Goal: Task Accomplishment & Management: Use online tool/utility

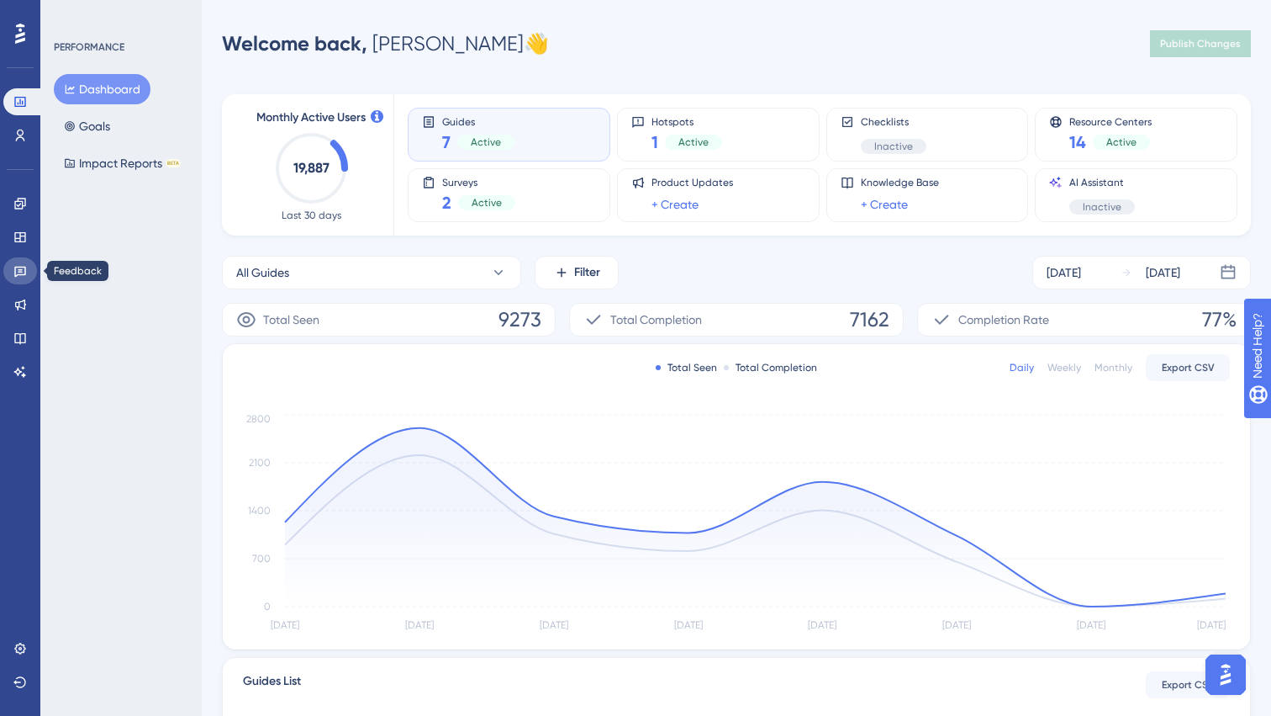
click at [12, 268] on link at bounding box center [20, 270] width 34 height 27
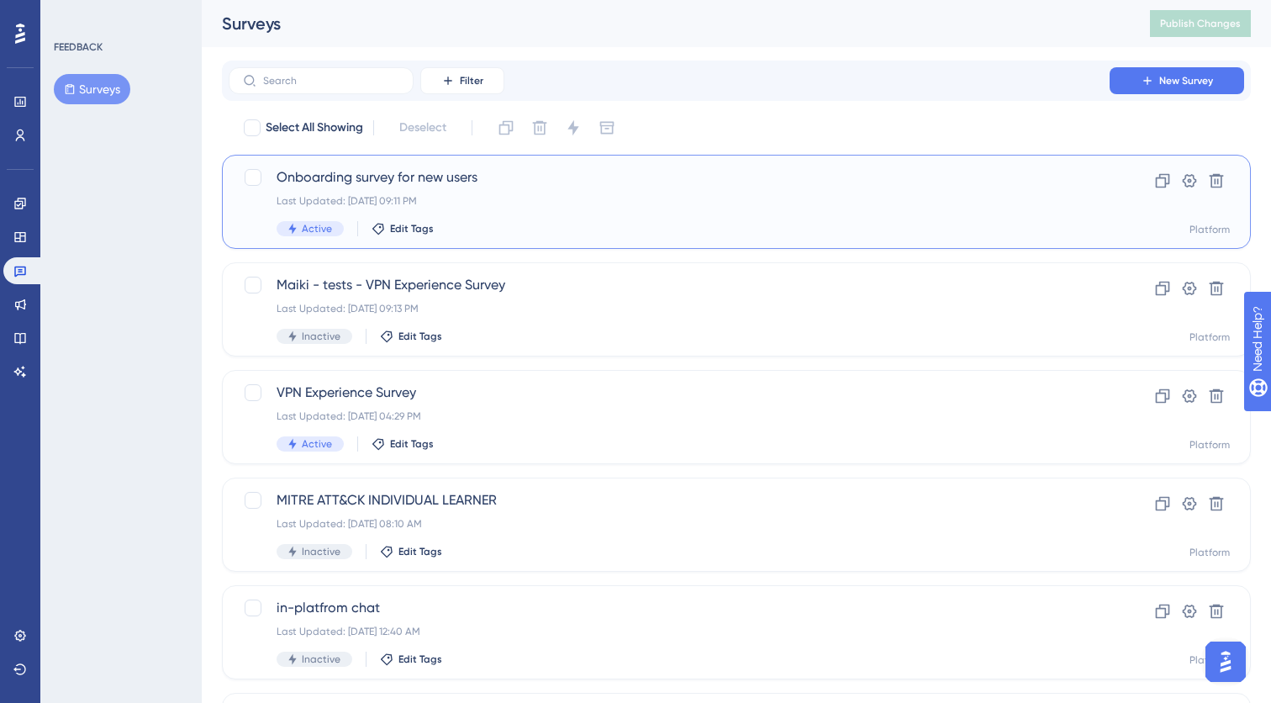
click at [496, 205] on div "Last Updated: [DATE] 09:11 PM" at bounding box center [669, 200] width 785 height 13
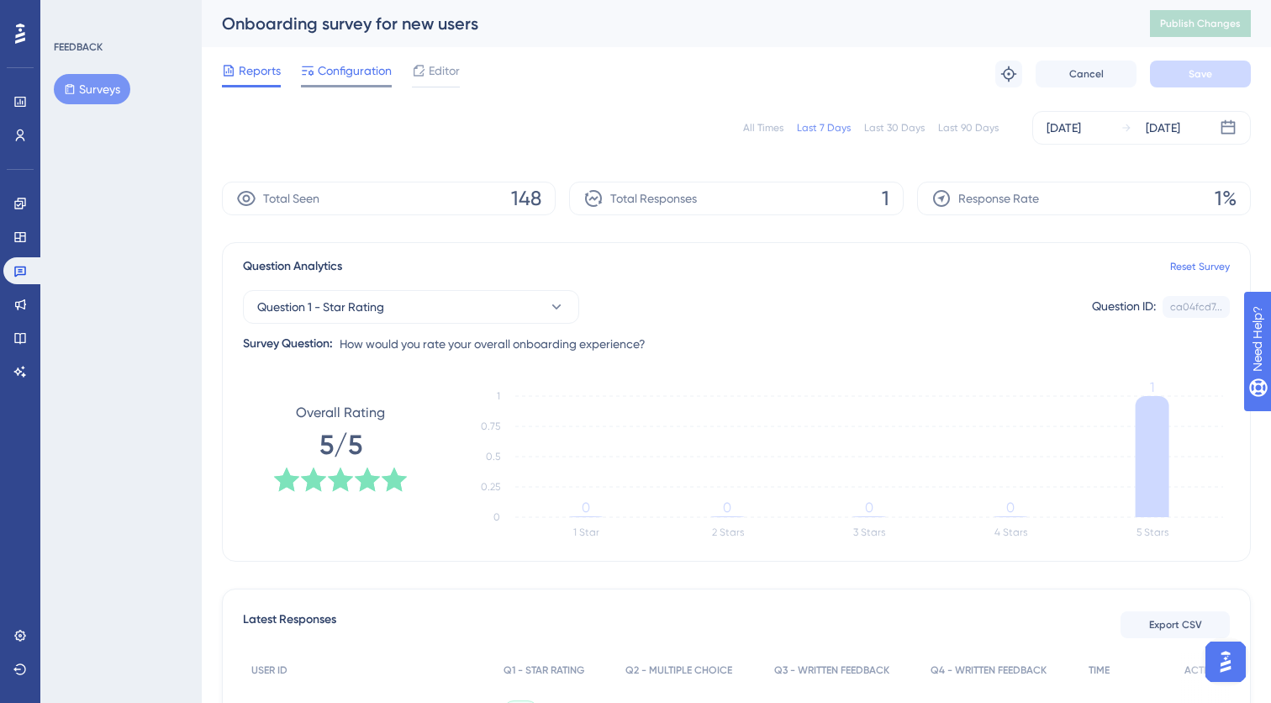
click at [365, 68] on span "Configuration" at bounding box center [355, 71] width 74 height 20
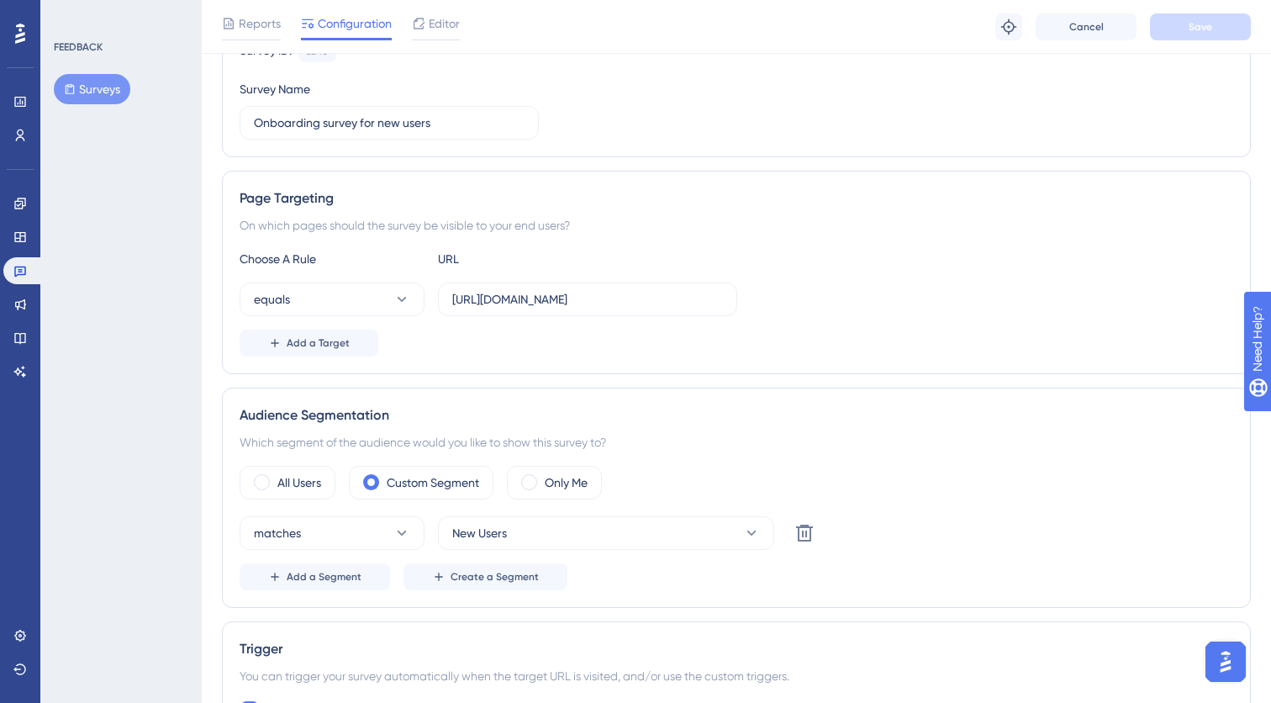
scroll to position [183, 0]
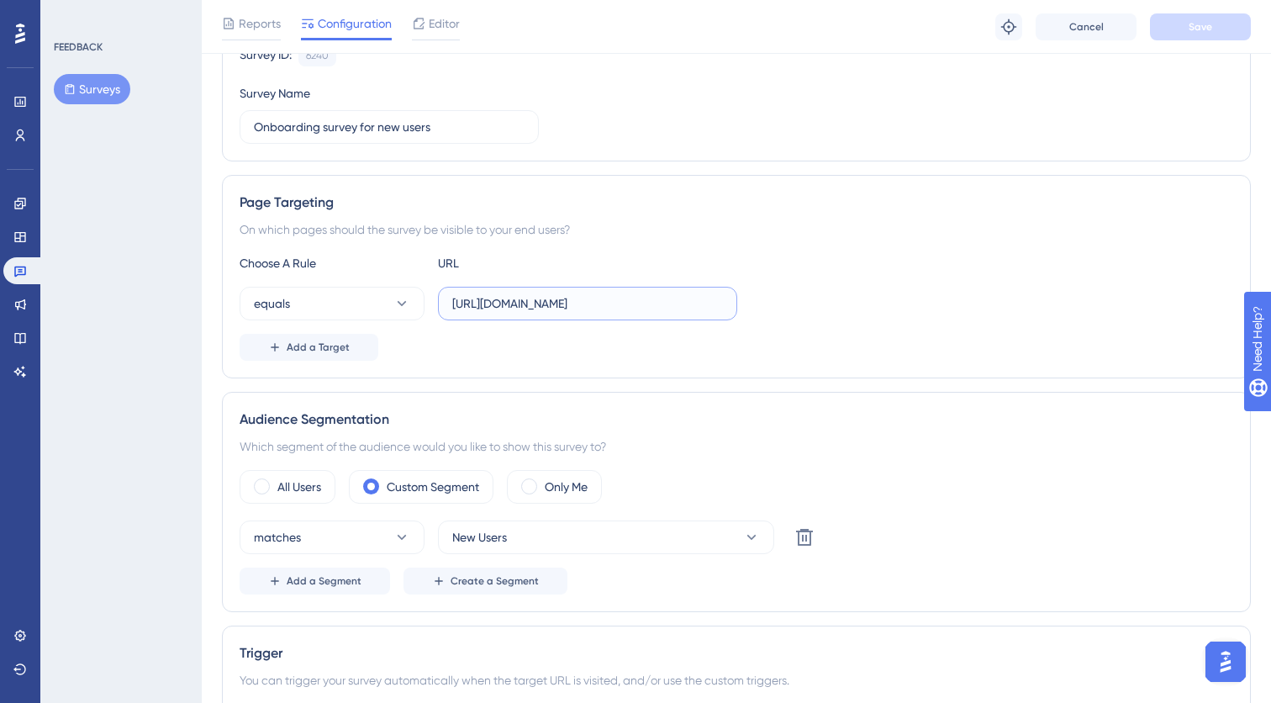
click at [527, 299] on input "[URL][DOMAIN_NAME]" at bounding box center [587, 303] width 271 height 18
type input "[URL][DOMAIN_NAME]"
click at [673, 350] on div "Add a Target" at bounding box center [737, 347] width 994 height 27
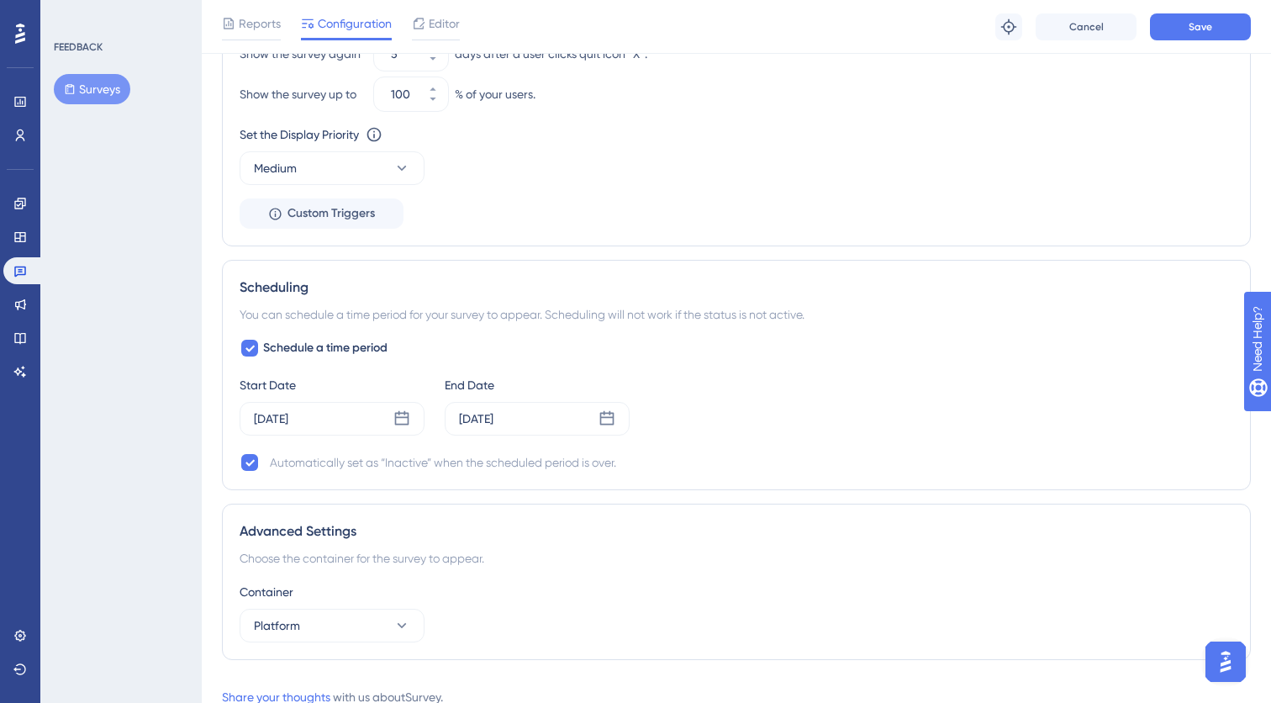
scroll to position [1086, 0]
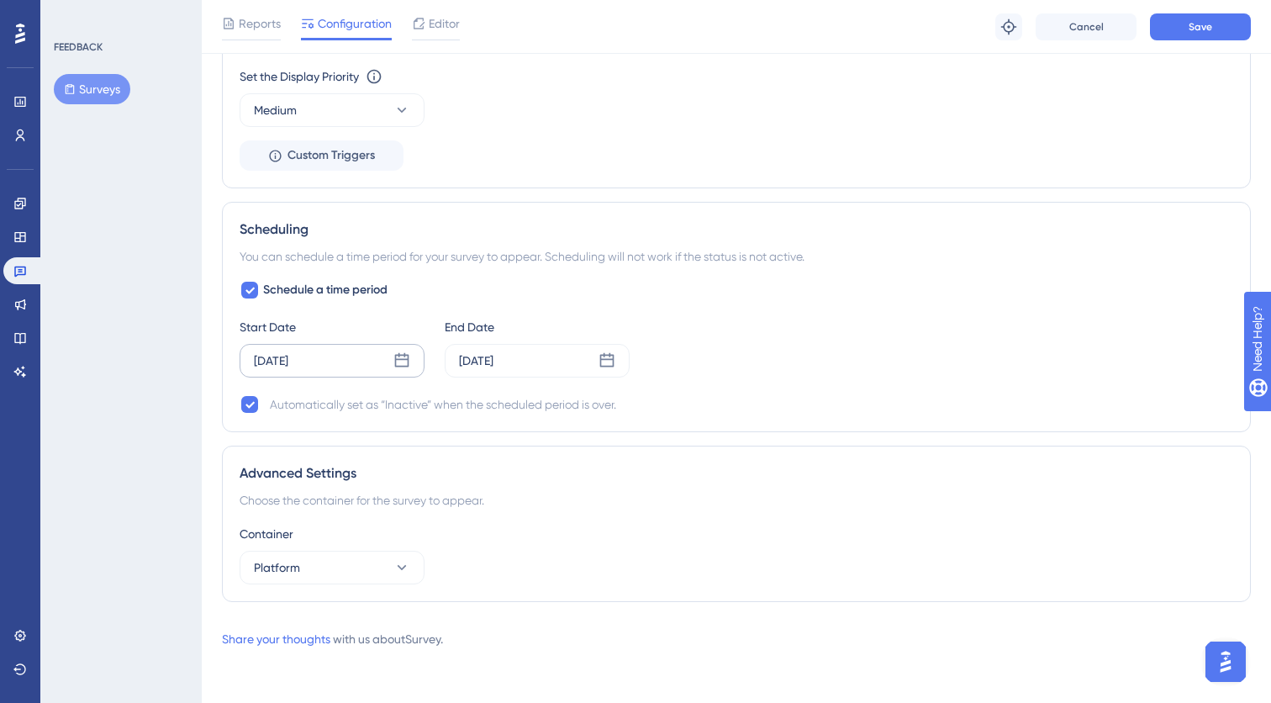
click at [375, 363] on div "[DATE]" at bounding box center [332, 361] width 185 height 34
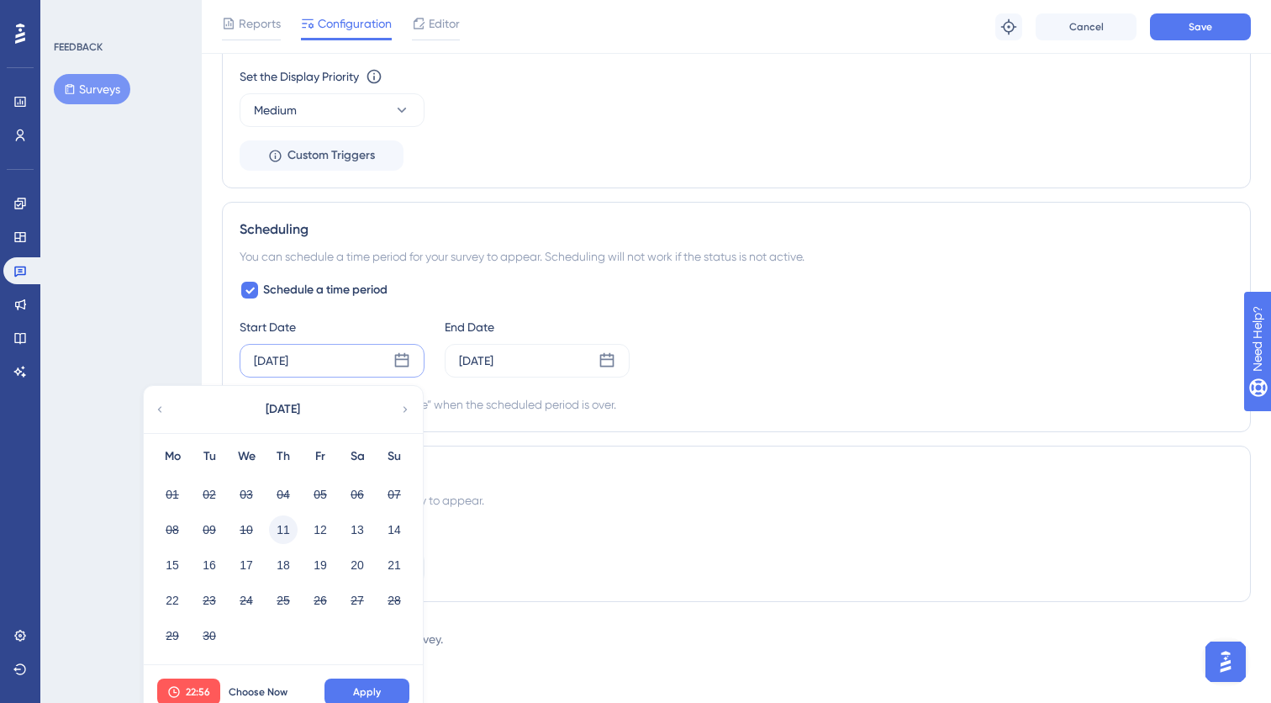
click at [287, 529] on button "11" at bounding box center [283, 529] width 29 height 29
click at [379, 695] on span "Apply" at bounding box center [367, 691] width 28 height 13
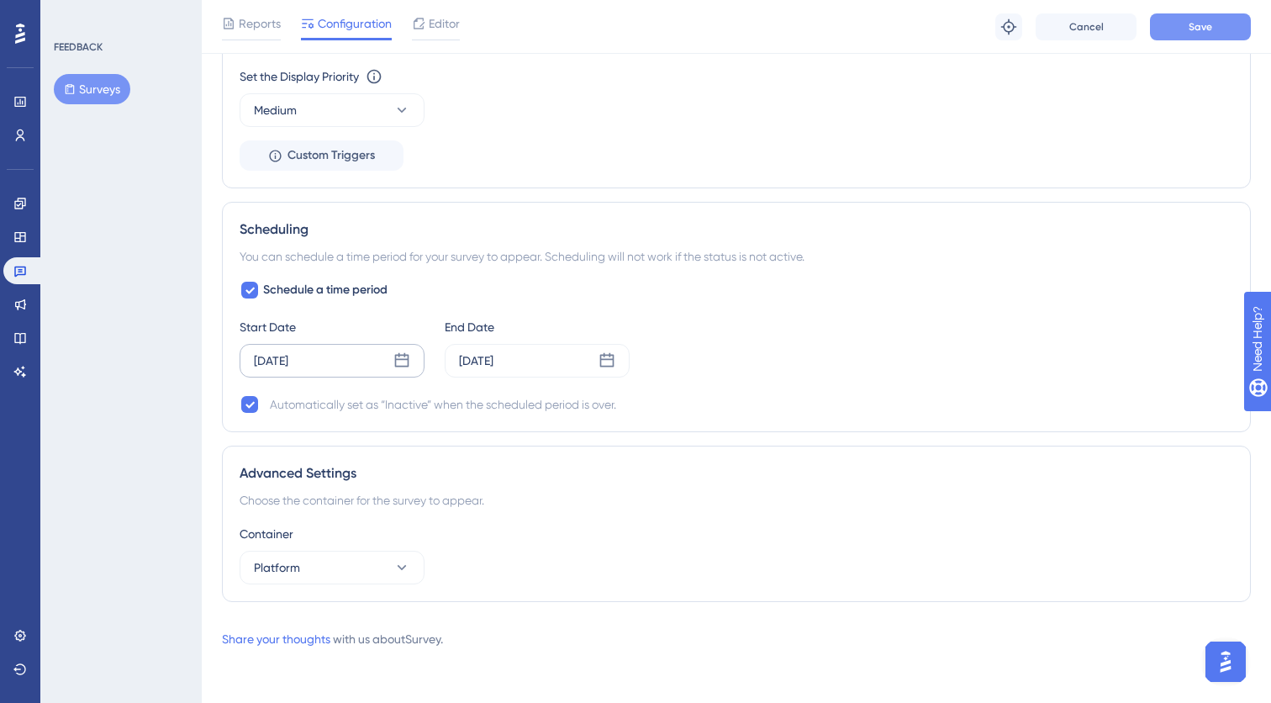
click at [1221, 29] on button "Save" at bounding box center [1200, 26] width 101 height 27
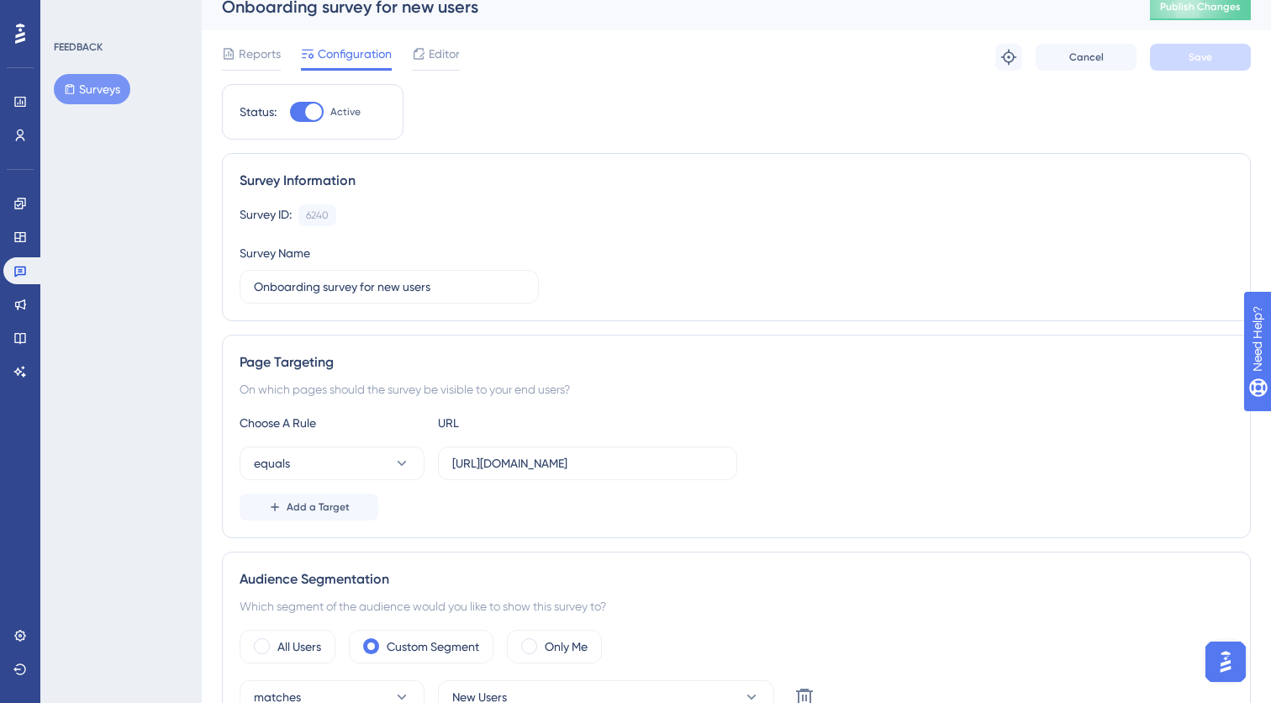
scroll to position [0, 0]
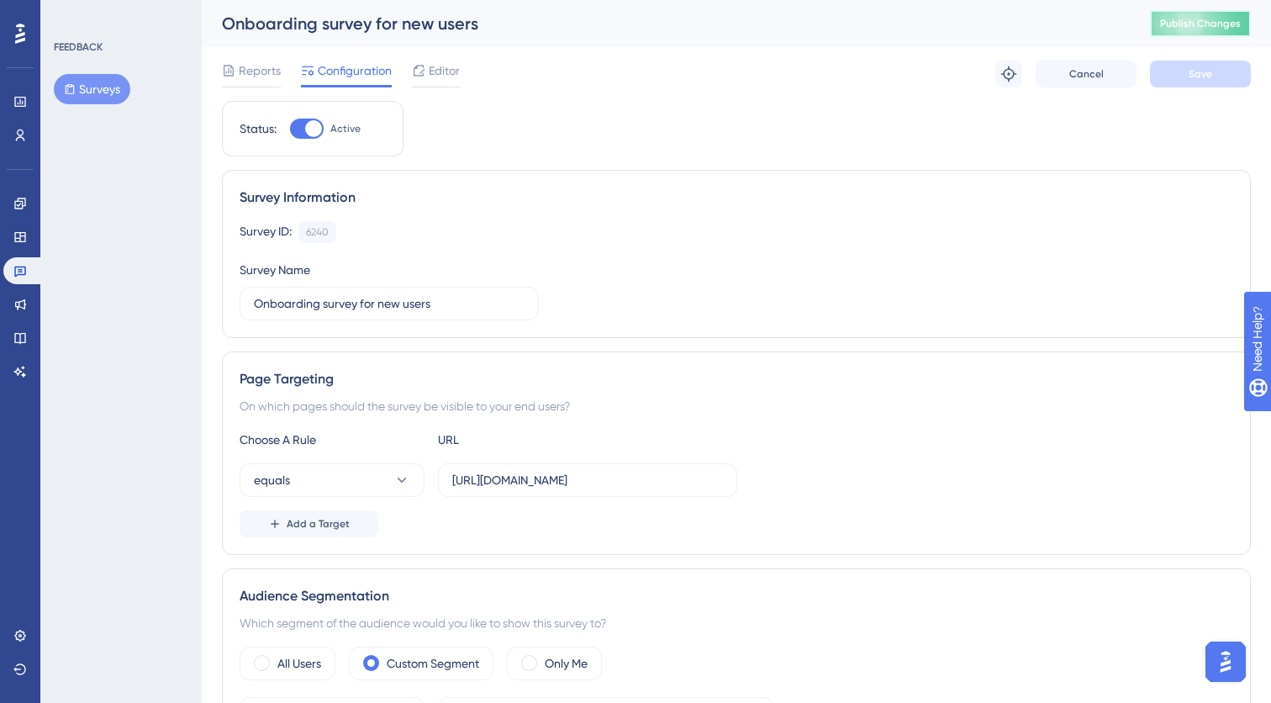
click at [1208, 21] on span "Publish Changes" at bounding box center [1200, 23] width 81 height 13
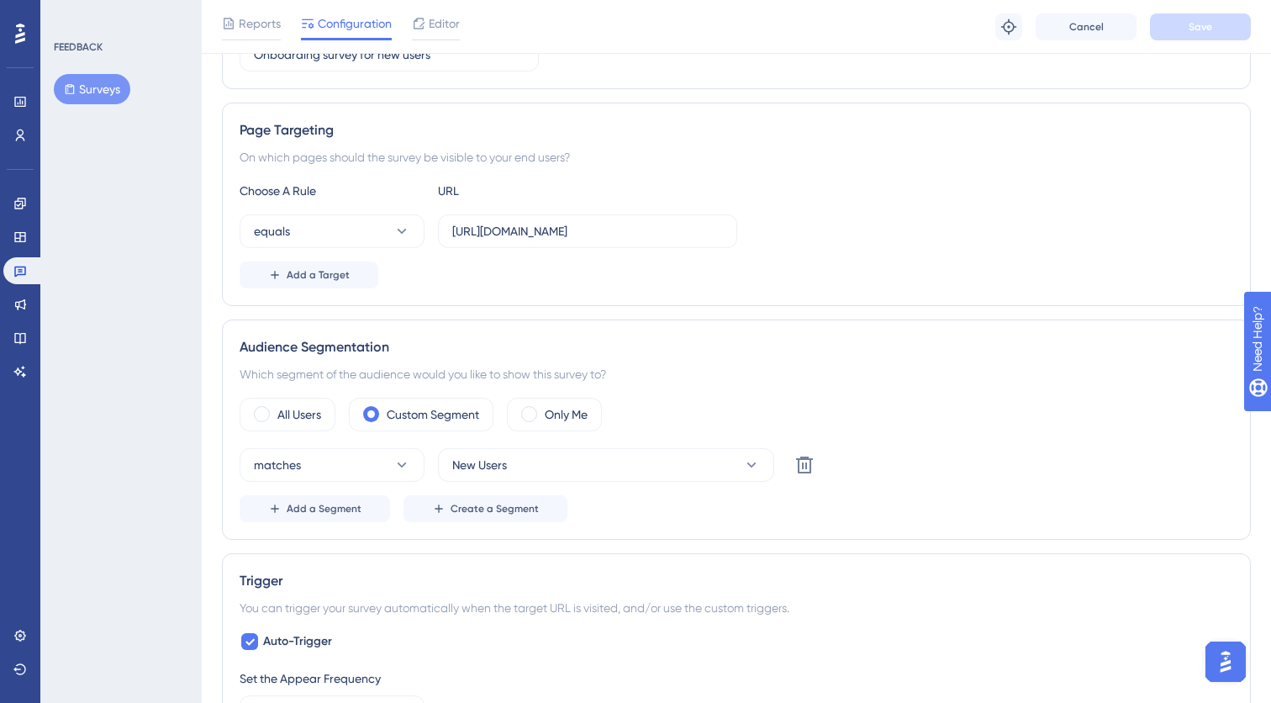
scroll to position [243, 0]
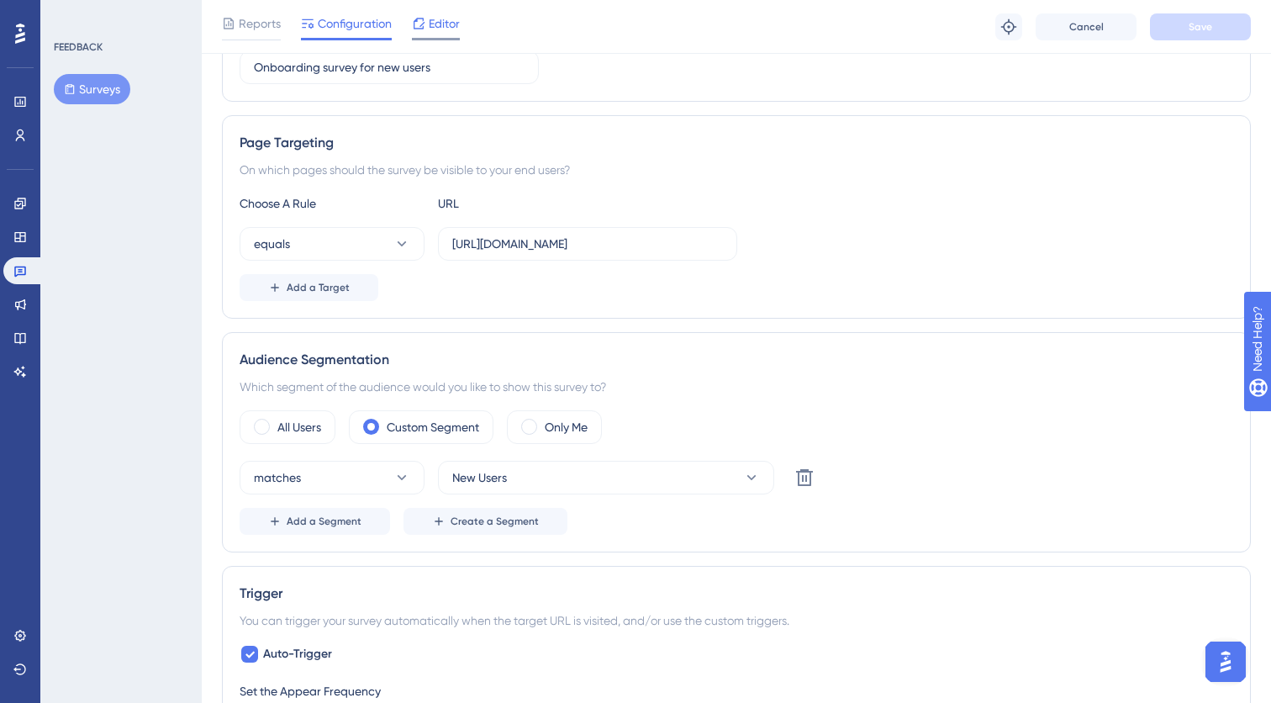
click at [445, 27] on span "Editor" at bounding box center [444, 23] width 31 height 20
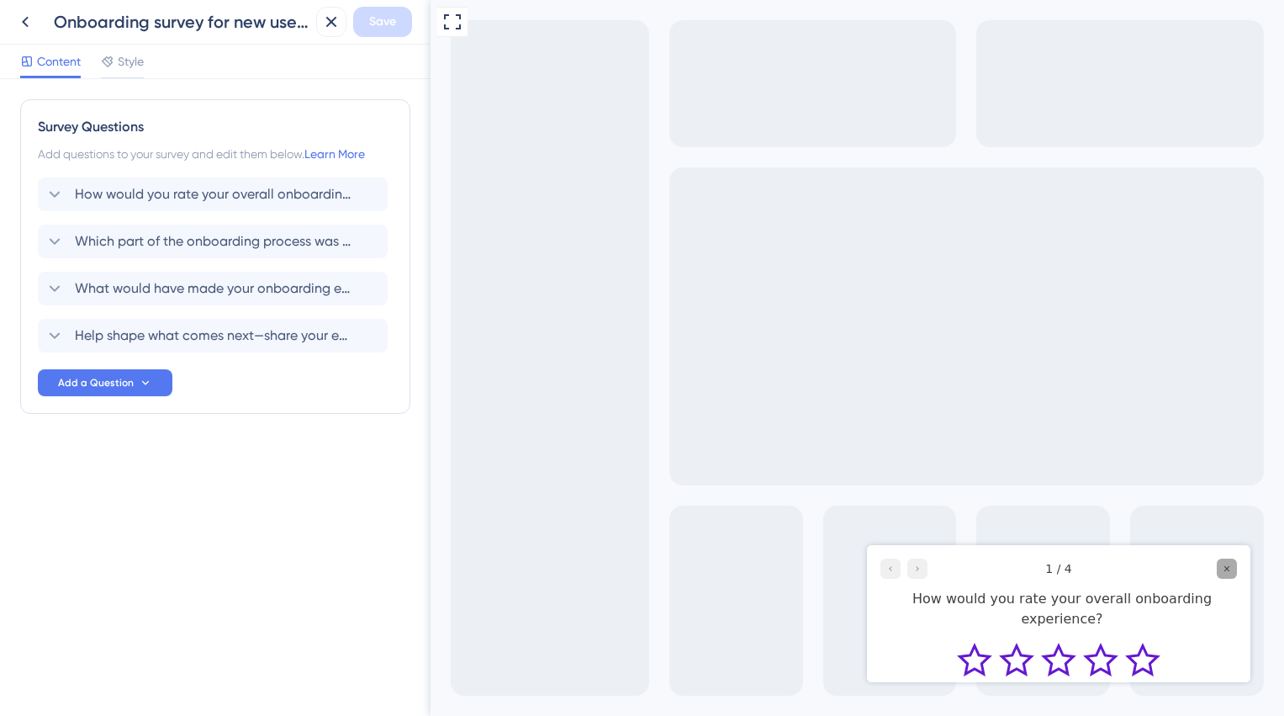
drag, startPoint x: 1231, startPoint y: 566, endPoint x: 1525, endPoint y: 1032, distance: 551.0
click at [1231, 566] on icon "Close survey" at bounding box center [1227, 568] width 10 height 10
click at [24, 24] on icon at bounding box center [25, 22] width 20 height 20
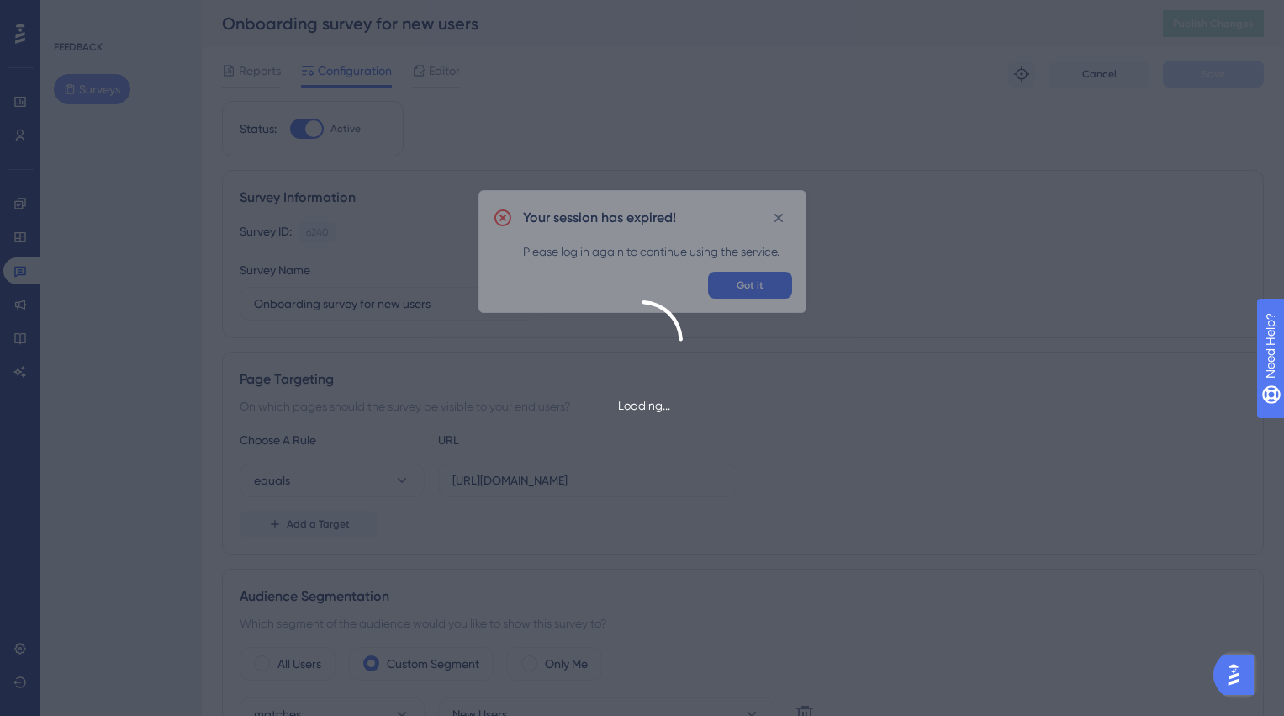
click at [764, 288] on div "Loading..." at bounding box center [642, 358] width 1284 height 716
click at [780, 216] on div "Loading..." at bounding box center [642, 358] width 1284 height 716
click at [785, 220] on div "Loading..." at bounding box center [642, 358] width 1284 height 716
